Goal: Obtain resource: Download file/media

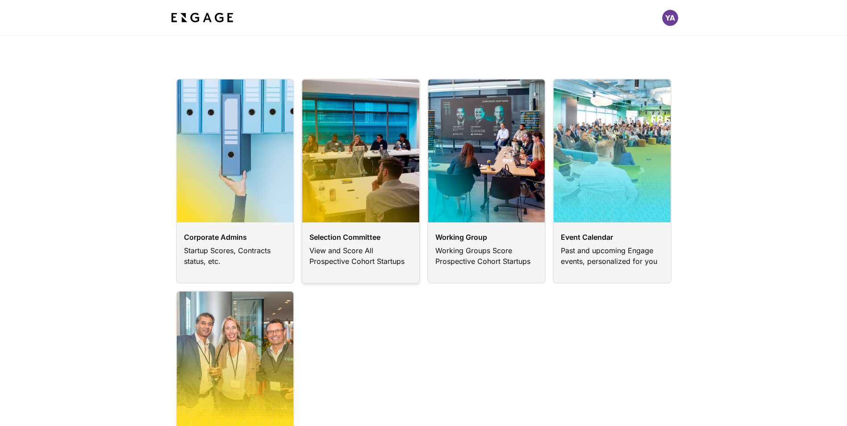
click at [346, 236] on link at bounding box center [360, 181] width 119 height 205
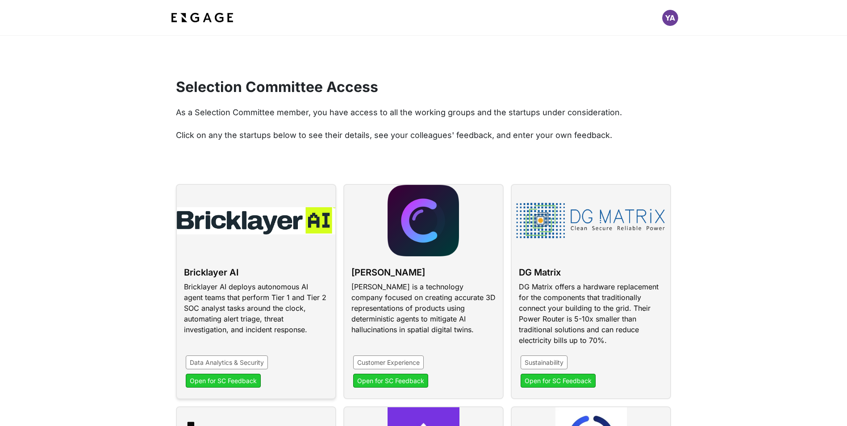
click at [222, 382] on link at bounding box center [256, 291] width 160 height 215
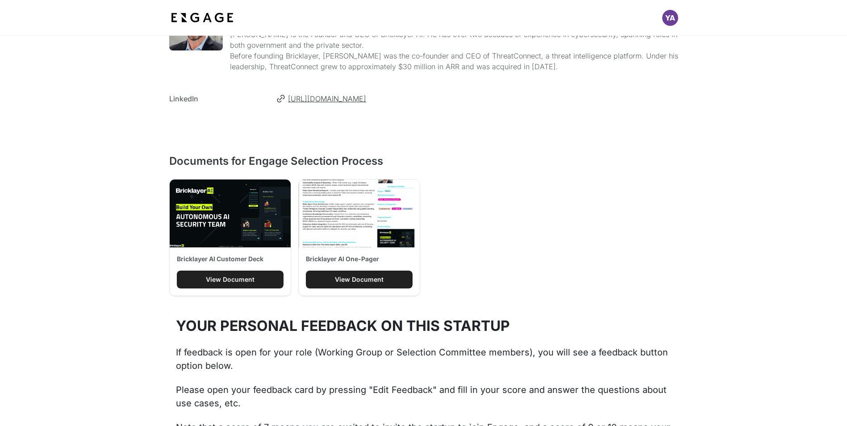
scroll to position [556, 0]
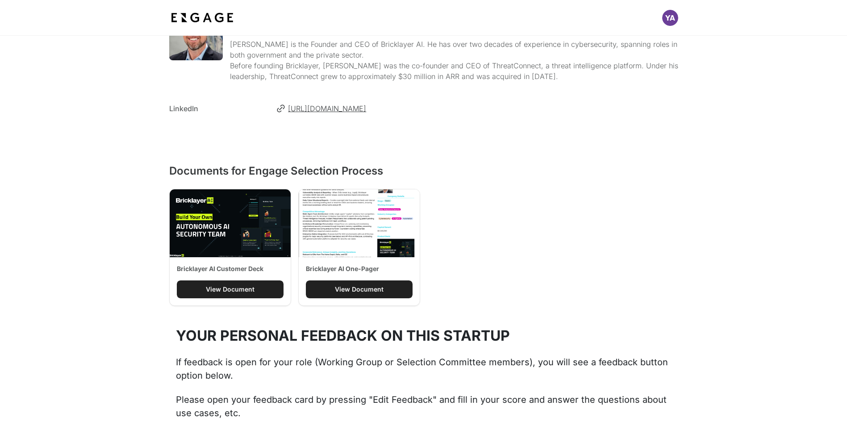
click at [247, 290] on div "View Document" at bounding box center [230, 289] width 49 height 9
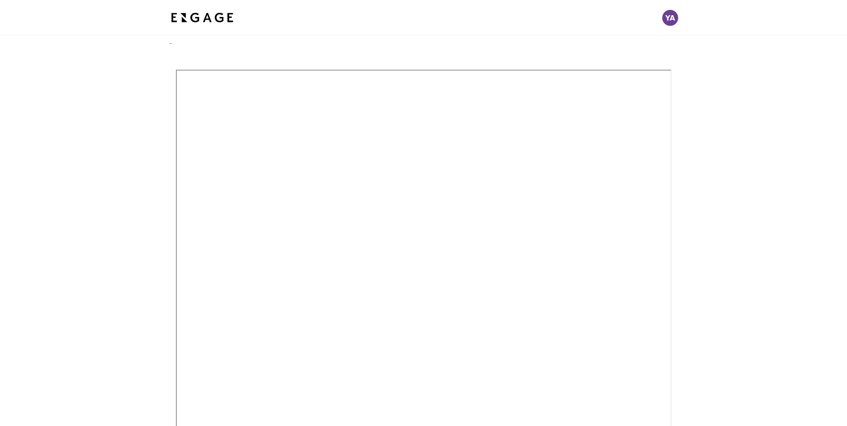
scroll to position [17, 0]
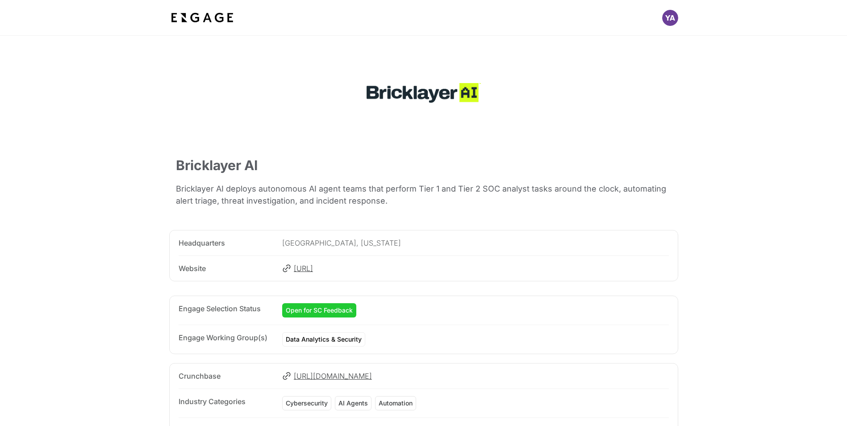
scroll to position [556, 0]
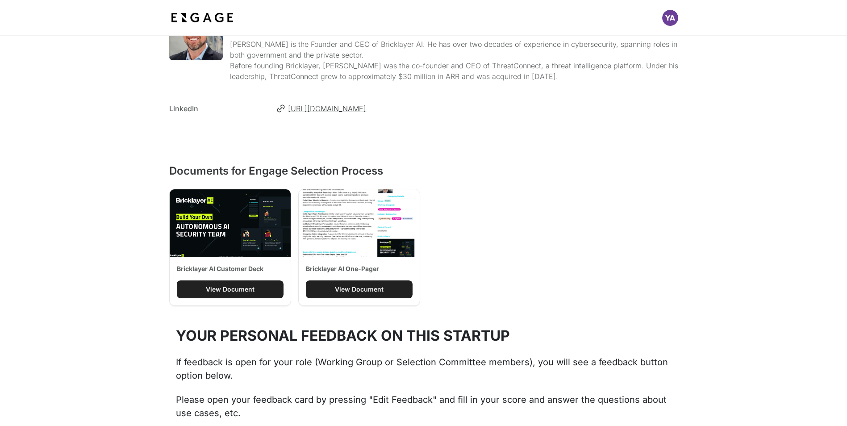
click at [362, 290] on div "View Document" at bounding box center [359, 289] width 49 height 9
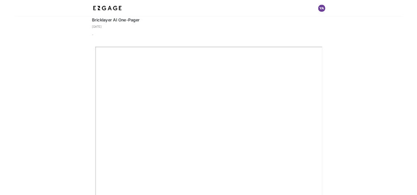
scroll to position [44, 0]
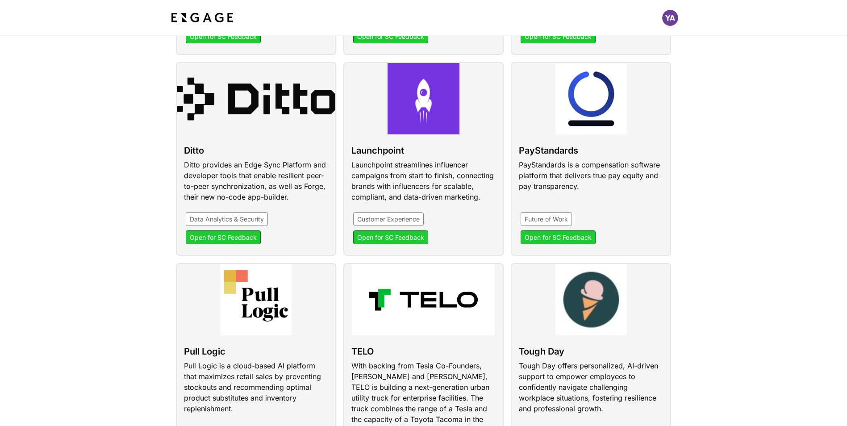
scroll to position [343, 0]
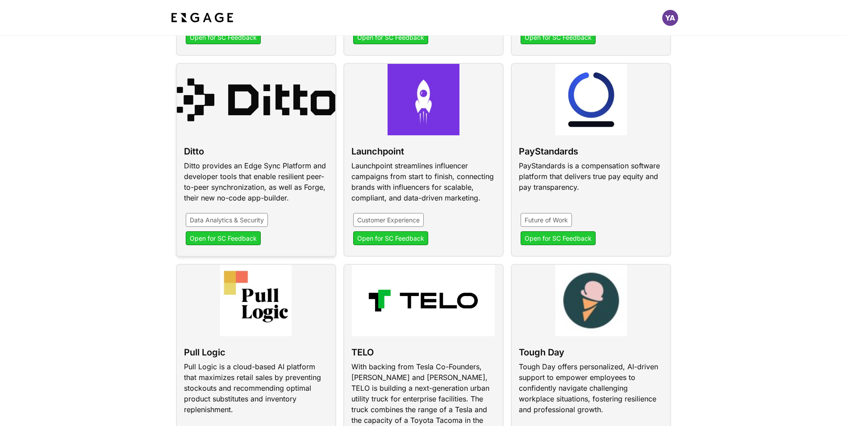
click at [238, 158] on link at bounding box center [256, 160] width 160 height 194
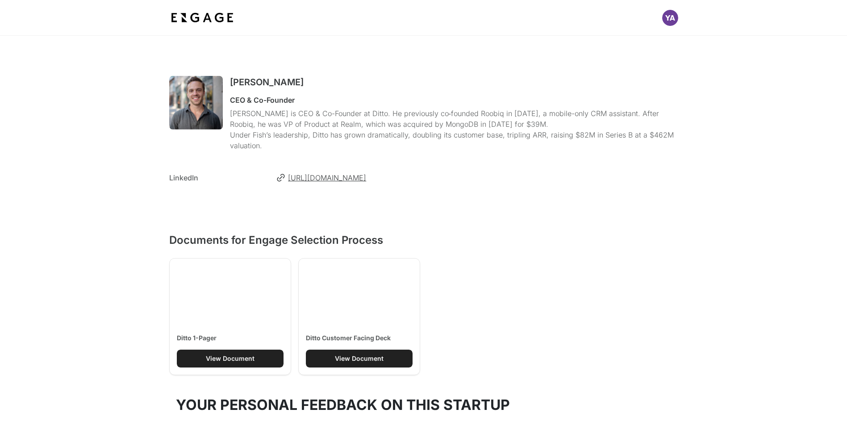
scroll to position [488, 0]
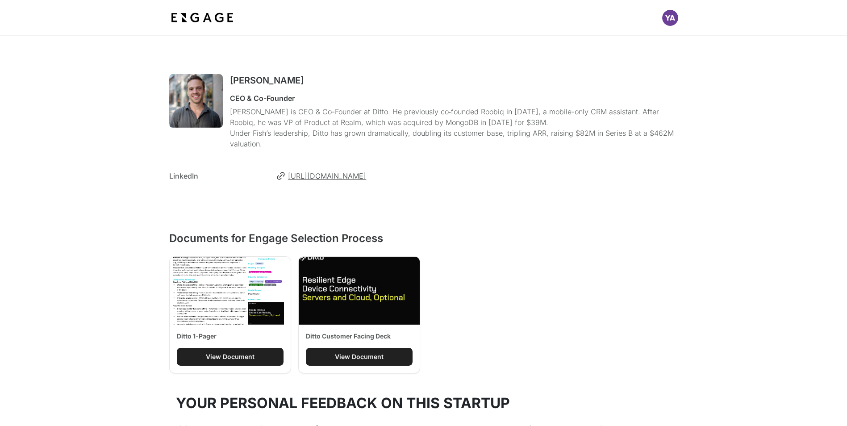
click at [195, 283] on img at bounding box center [230, 291] width 121 height 68
click at [223, 358] on div "View Document" at bounding box center [230, 356] width 49 height 9
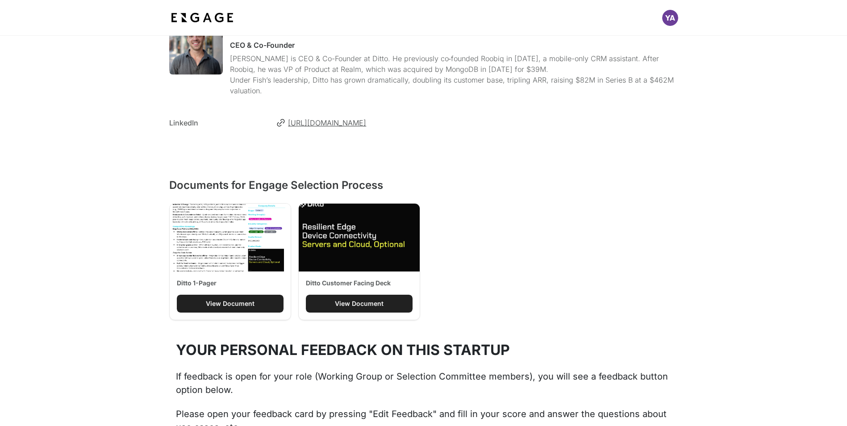
scroll to position [575, 0]
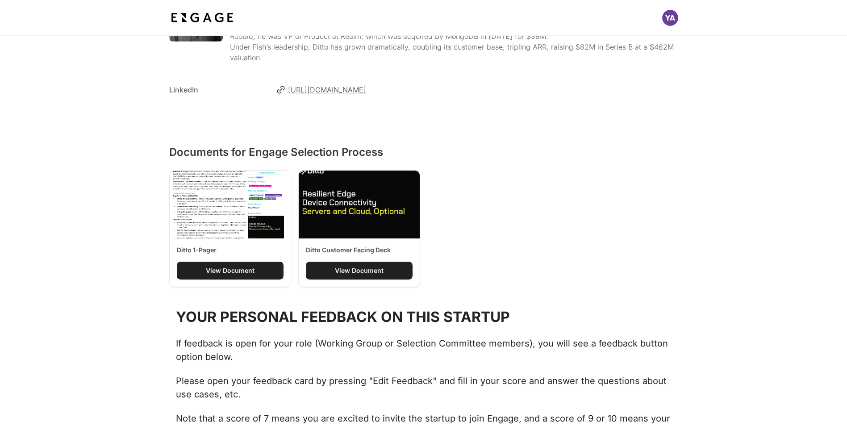
click at [350, 270] on div "View Document" at bounding box center [359, 270] width 49 height 9
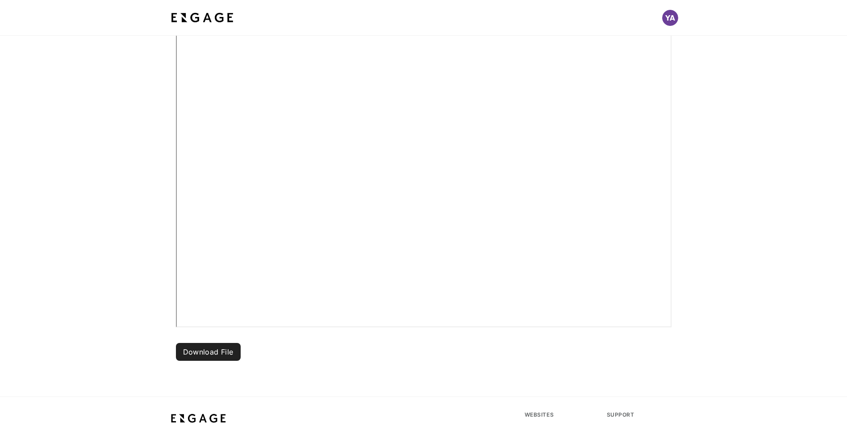
scroll to position [247, 0]
click at [204, 356] on button "Download File" at bounding box center [208, 356] width 65 height 18
